Goal: Task Accomplishment & Management: Use online tool/utility

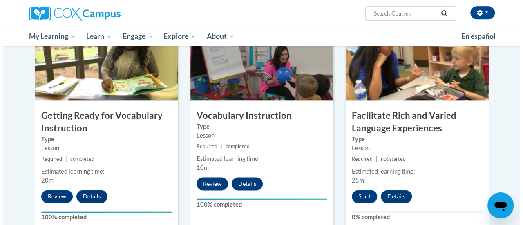
scroll to position [420, 0]
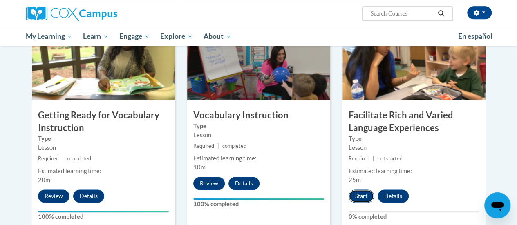
click at [362, 193] on button "Start" at bounding box center [361, 196] width 25 height 13
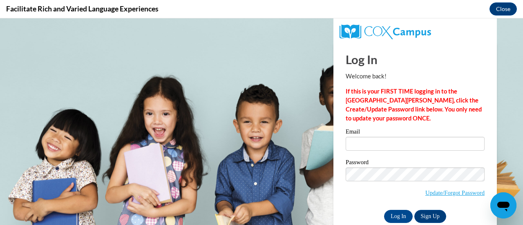
scroll to position [0, 0]
click at [390, 139] on input "Email" at bounding box center [415, 144] width 139 height 14
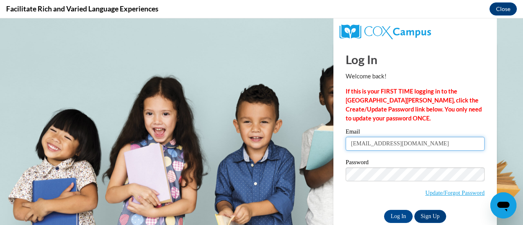
type input "ernsth@w-csd.org"
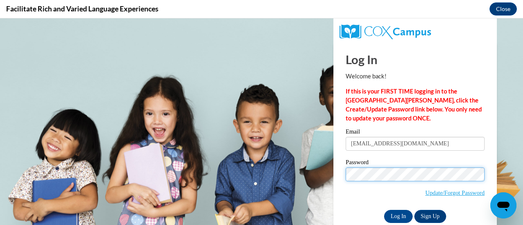
click at [384, 210] on input "Log In" at bounding box center [398, 216] width 29 height 13
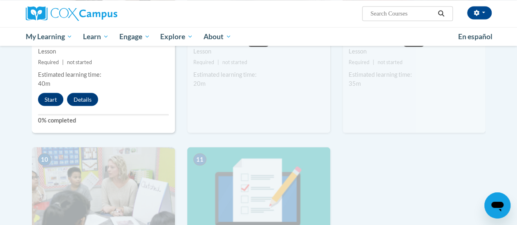
scroll to position [742, 0]
